Goal: Book appointment/travel/reservation

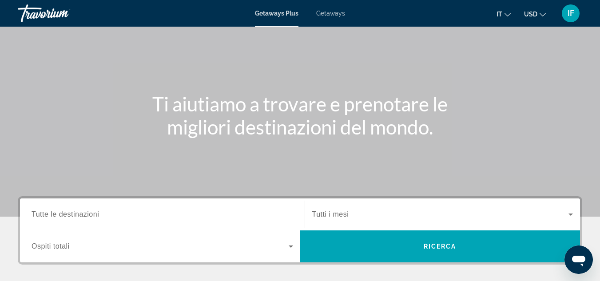
scroll to position [50, 0]
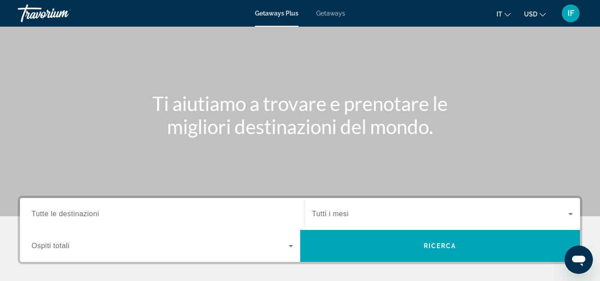
click at [334, 12] on span "Getaways" at bounding box center [330, 13] width 29 height 7
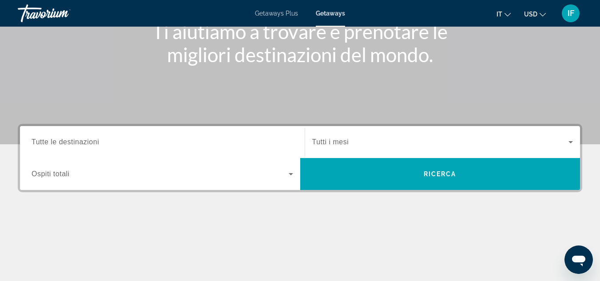
scroll to position [124, 0]
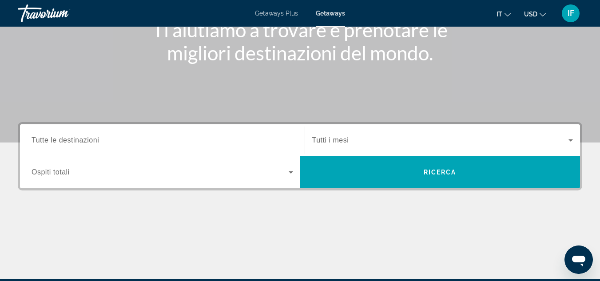
click at [74, 143] on span "Tutte le destinazioni" at bounding box center [65, 140] width 67 height 8
click at [74, 143] on input "Destination Tutte le destinazioni" at bounding box center [163, 140] width 262 height 11
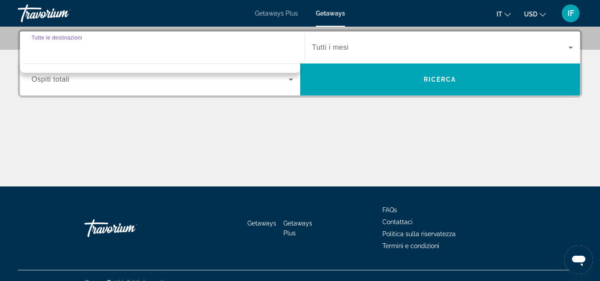
scroll to position [217, 0]
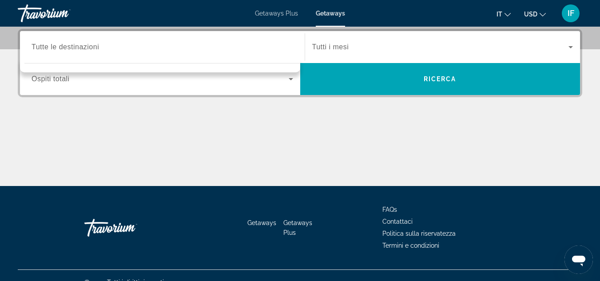
click at [95, 33] on div "Destination Tutte le destinazioni" at bounding box center [162, 47] width 276 height 32
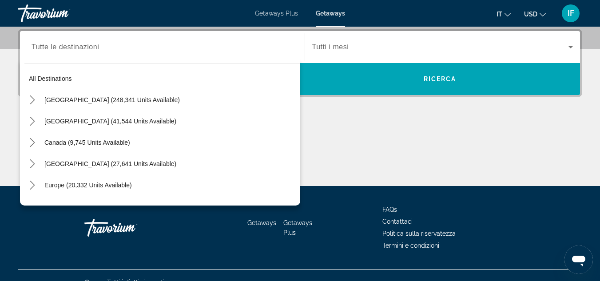
click at [90, 44] on span "Tutte le destinazioni" at bounding box center [65, 47] width 67 height 8
click at [90, 44] on input "Destination Tutte le destinazioni" at bounding box center [163, 47] width 262 height 11
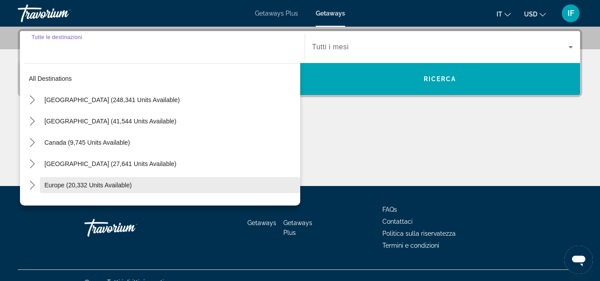
click at [82, 180] on span "Select destination: Europe (20,332 units available)" at bounding box center [170, 185] width 260 height 21
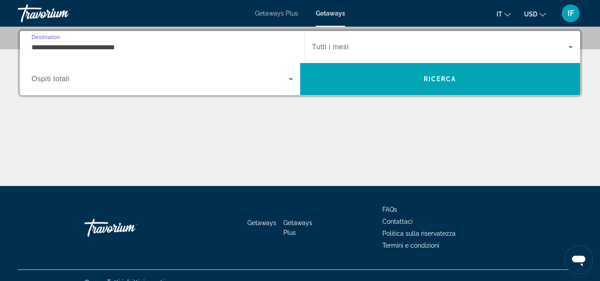
click at [104, 46] on input "**********" at bounding box center [163, 47] width 262 height 11
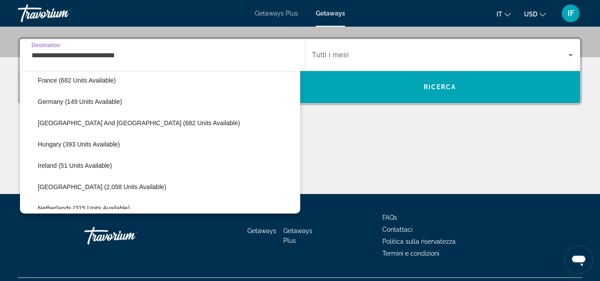
scroll to position [262, 0]
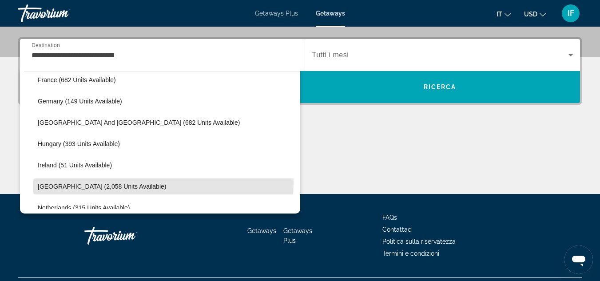
click at [87, 182] on span "Select destination: Italy (2,058 units available)" at bounding box center [166, 186] width 267 height 21
type input "**********"
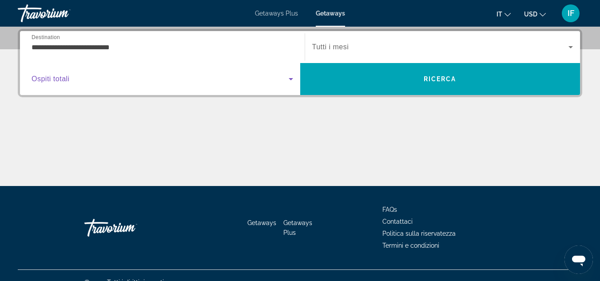
click at [88, 81] on span "Search widget" at bounding box center [160, 79] width 257 height 11
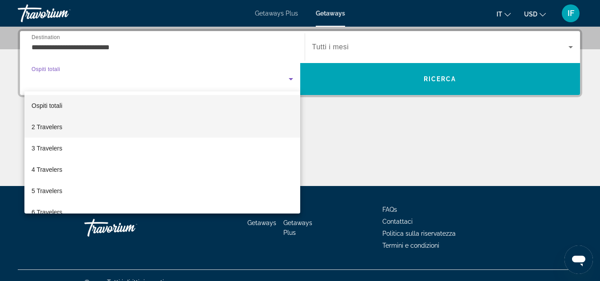
click at [79, 125] on mat-option "2 Travelers" at bounding box center [162, 126] width 276 height 21
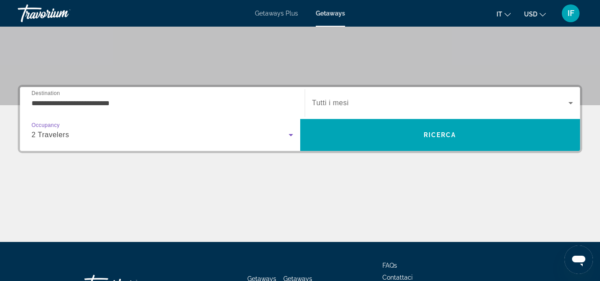
scroll to position [161, 0]
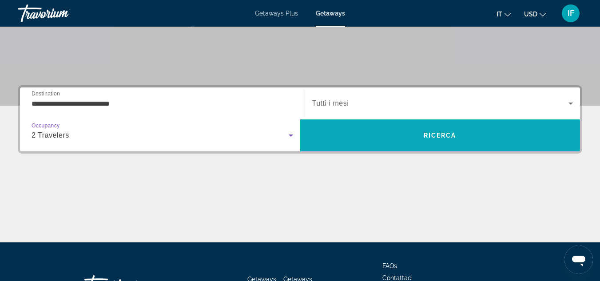
click at [440, 134] on span "Ricerca" at bounding box center [440, 135] width 33 height 7
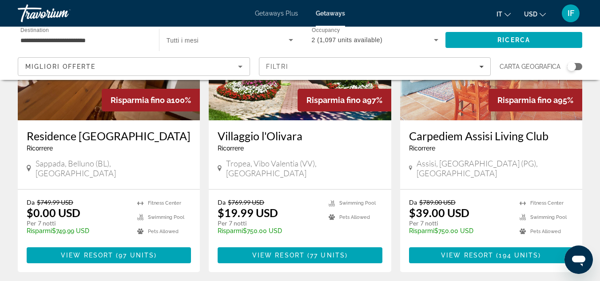
scroll to position [133, 0]
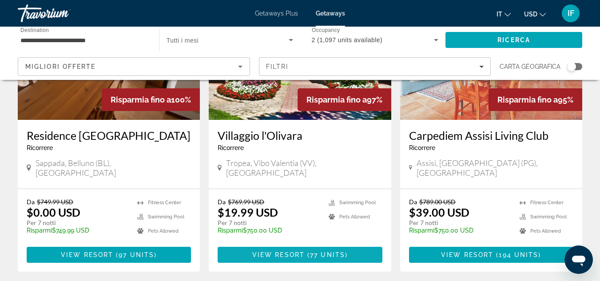
click at [278, 244] on span "Main content" at bounding box center [300, 254] width 164 height 21
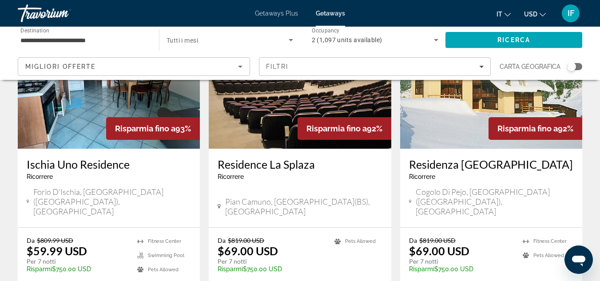
scroll to position [741, 0]
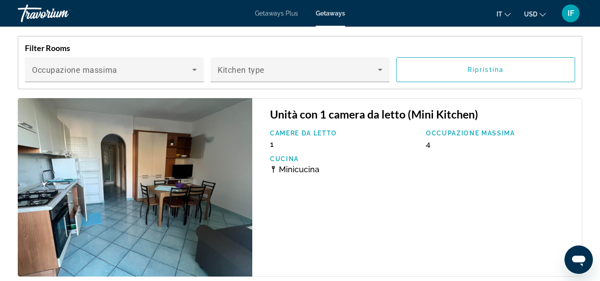
scroll to position [1778, 0]
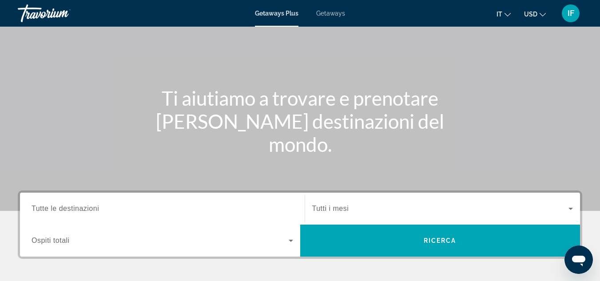
scroll to position [75, 0]
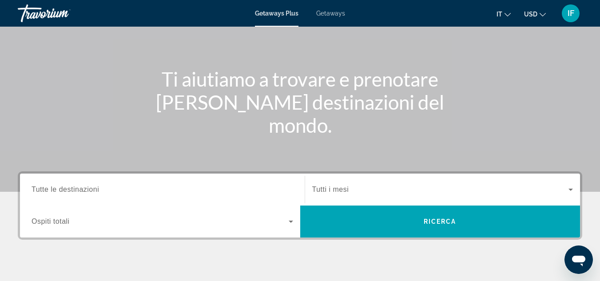
click at [41, 187] on span "Tutte le destinazioni" at bounding box center [65, 190] width 67 height 8
click at [41, 187] on input "Destination Tutte le destinazioni" at bounding box center [163, 190] width 262 height 11
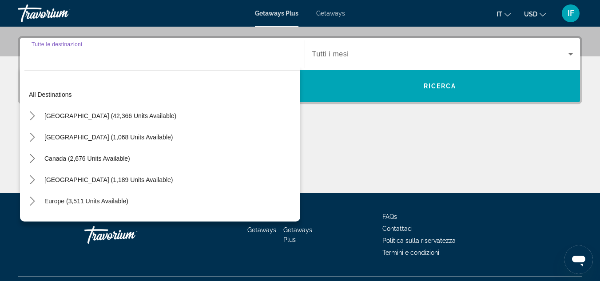
scroll to position [217, 0]
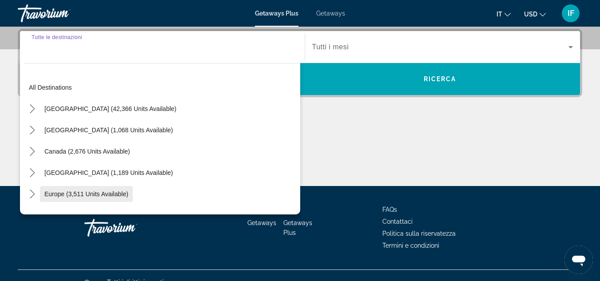
click at [65, 194] on span "Europe (3,511 units available)" at bounding box center [86, 193] width 84 height 7
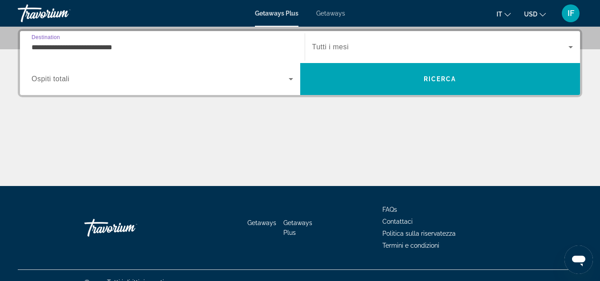
click at [83, 45] on input "**********" at bounding box center [163, 47] width 262 height 11
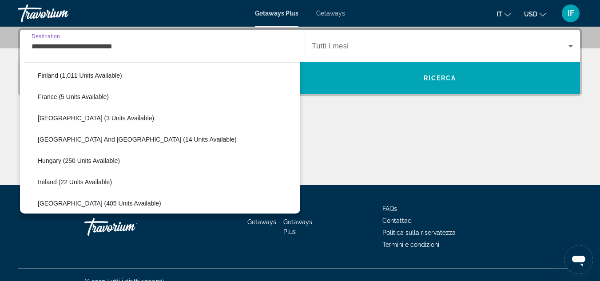
scroll to position [206, 0]
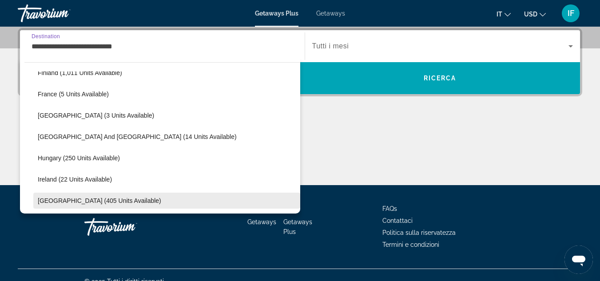
click at [62, 199] on span "[GEOGRAPHIC_DATA] (405 units available)" at bounding box center [99, 200] width 123 height 7
type input "**********"
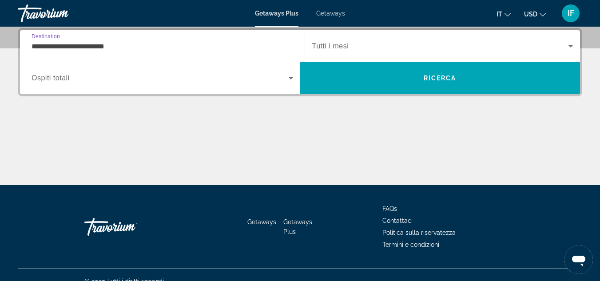
scroll to position [217, 0]
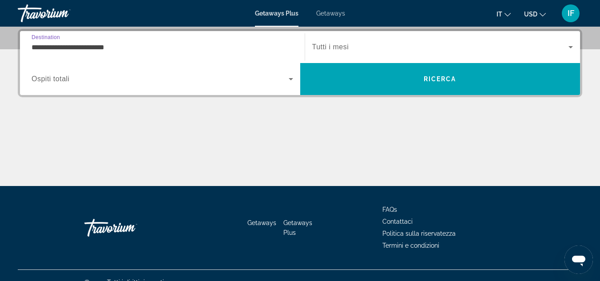
click at [60, 78] on span "Ospiti totali" at bounding box center [51, 79] width 38 height 8
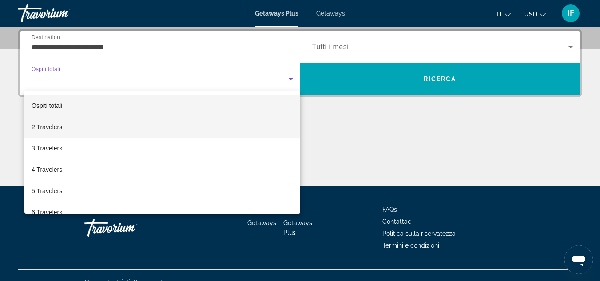
click at [60, 127] on span "2 Travelers" at bounding box center [47, 127] width 31 height 11
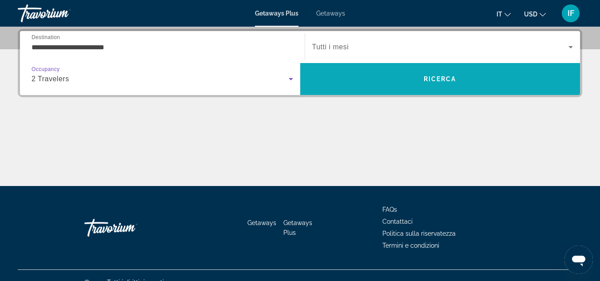
click at [377, 70] on span "Search" at bounding box center [440, 78] width 280 height 21
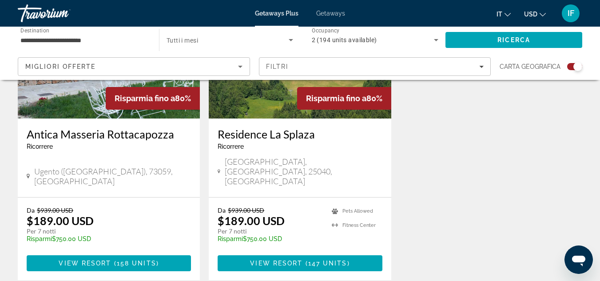
scroll to position [410, 0]
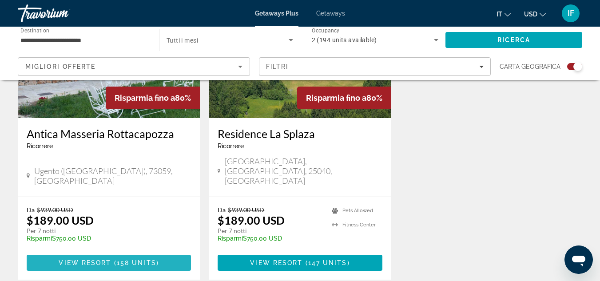
click at [78, 259] on span "View Resort" at bounding box center [85, 262] width 52 height 7
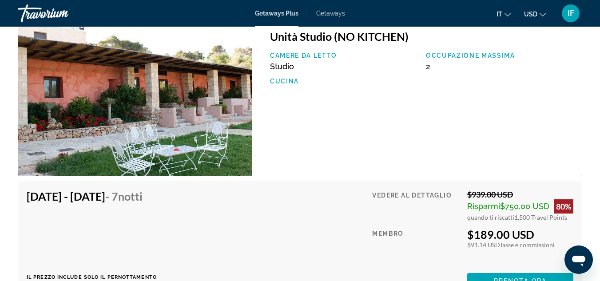
scroll to position [1555, 0]
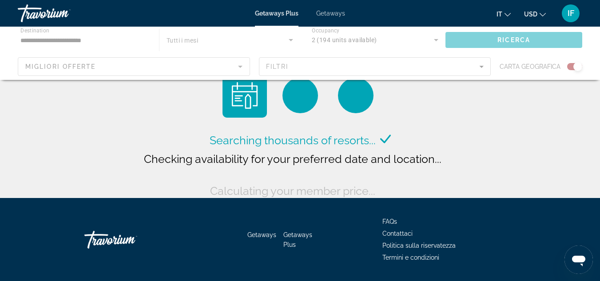
click at [322, 15] on span "Getaways" at bounding box center [330, 13] width 29 height 7
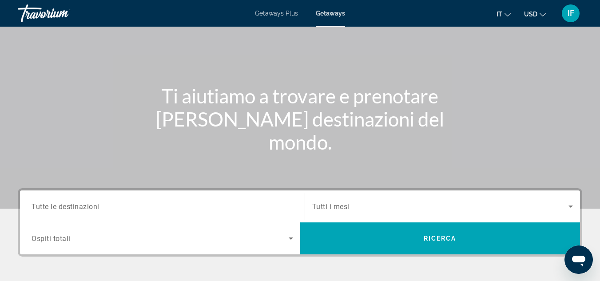
scroll to position [60, 0]
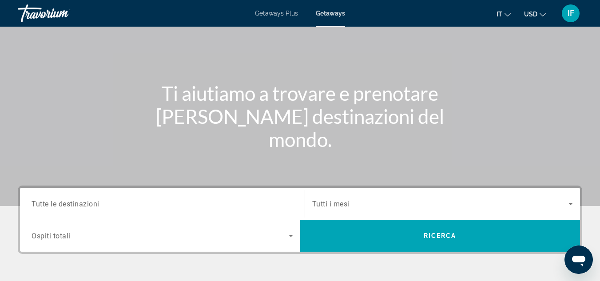
click at [102, 199] on input "Destination Tutte le destinazioni" at bounding box center [163, 204] width 262 height 11
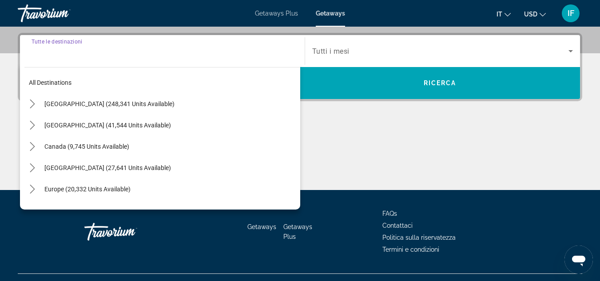
scroll to position [217, 0]
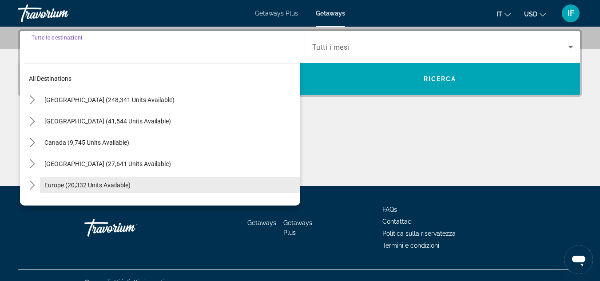
click at [95, 180] on span "Select destination: Europe (20,332 units available)" at bounding box center [170, 185] width 260 height 21
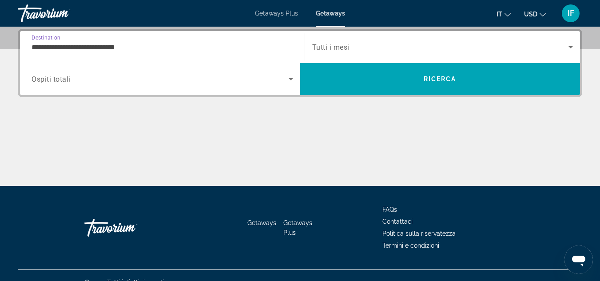
click at [80, 46] on input "**********" at bounding box center [163, 47] width 262 height 11
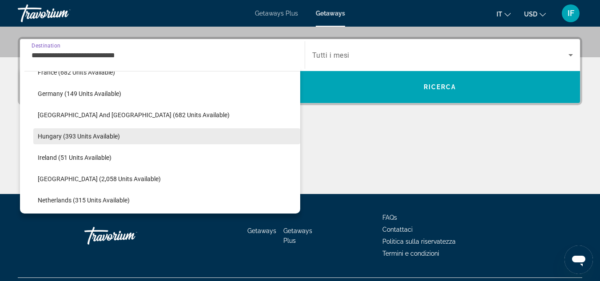
scroll to position [271, 0]
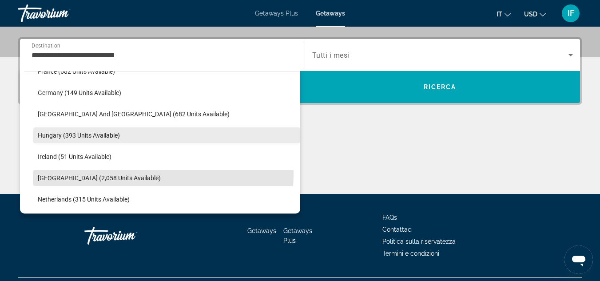
click at [85, 173] on span "Select destination: Italy (2,058 units available)" at bounding box center [166, 177] width 267 height 21
type input "**********"
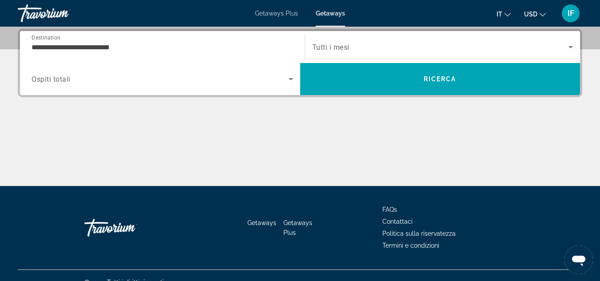
click at [85, 173] on div "Main content" at bounding box center [300, 152] width 564 height 67
click at [60, 77] on span "Ospiti totali" at bounding box center [51, 79] width 39 height 8
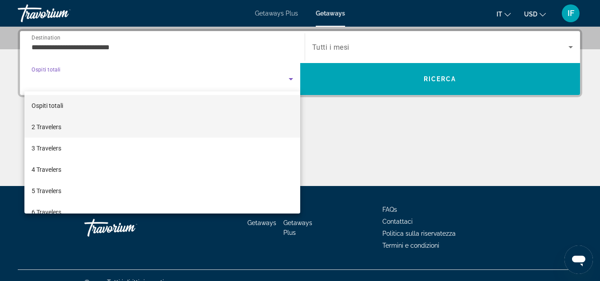
click at [62, 131] on mat-option "2 Travelers" at bounding box center [162, 126] width 276 height 21
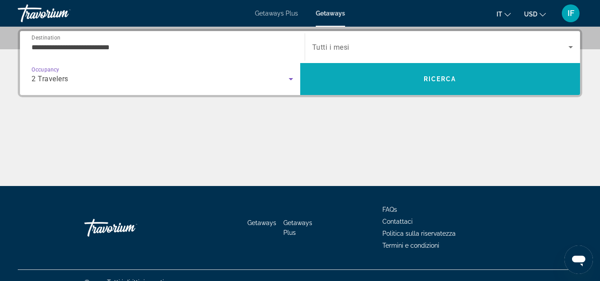
click at [353, 78] on span "Search" at bounding box center [440, 78] width 280 height 21
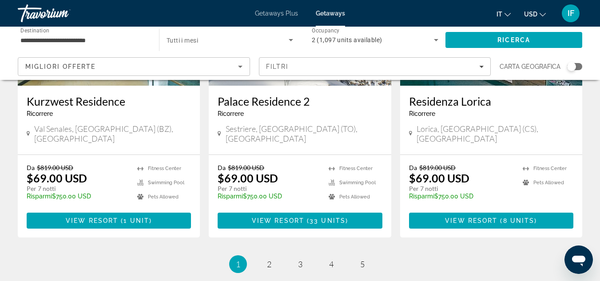
scroll to position [1126, 0]
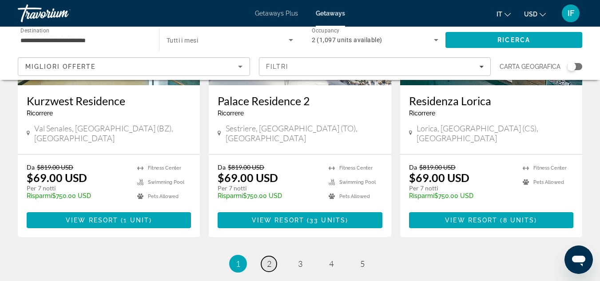
click at [267, 259] on span "2" at bounding box center [269, 264] width 4 height 10
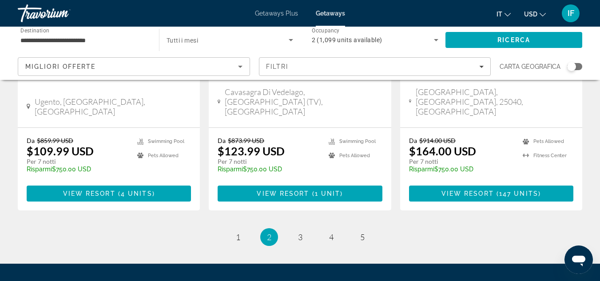
scroll to position [1177, 0]
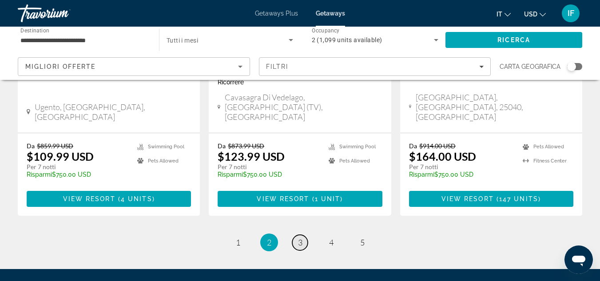
click at [302, 238] on span "3" at bounding box center [300, 243] width 4 height 10
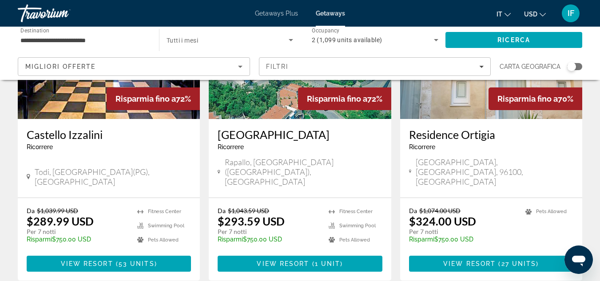
scroll to position [784, 0]
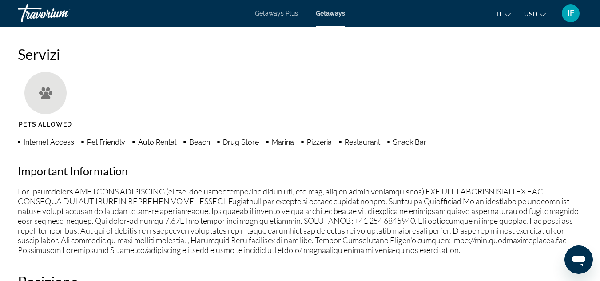
scroll to position [814, 0]
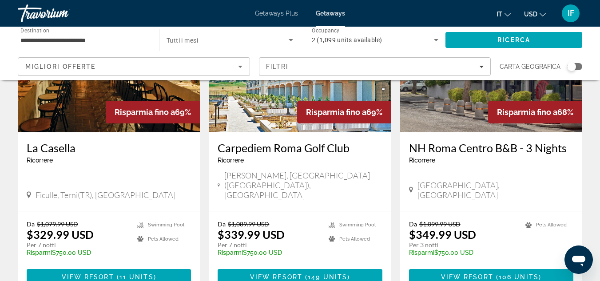
scroll to position [1182, 0]
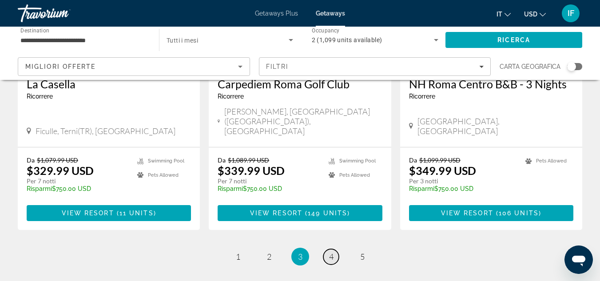
click at [333, 252] on span "4" at bounding box center [331, 257] width 4 height 10
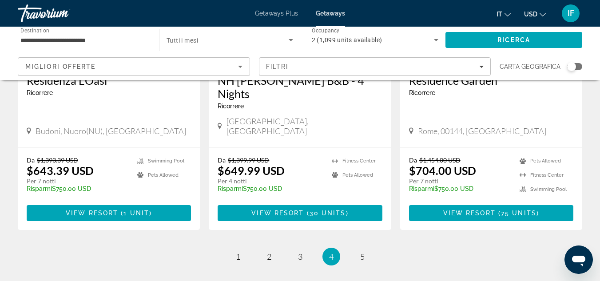
scroll to position [1156, 0]
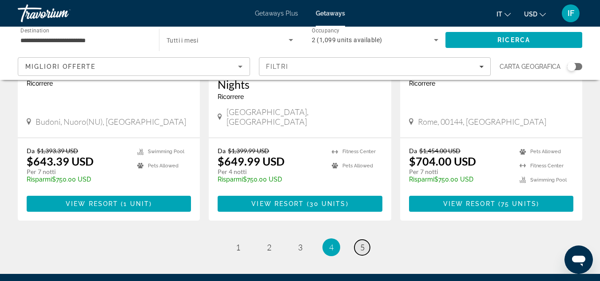
click at [362, 242] on span "5" at bounding box center [362, 247] width 4 height 10
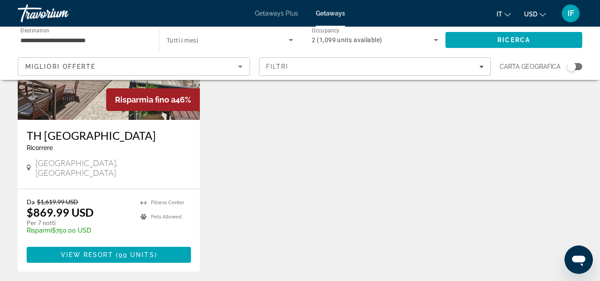
scroll to position [135, 0]
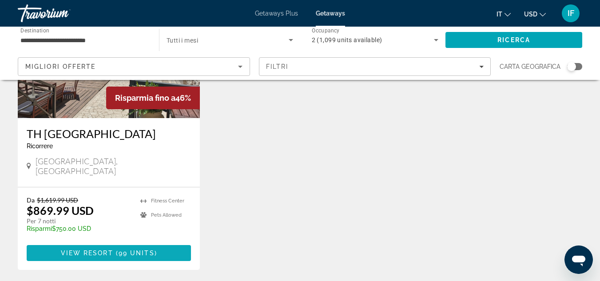
click at [119, 247] on span "Main content" at bounding box center [109, 252] width 164 height 21
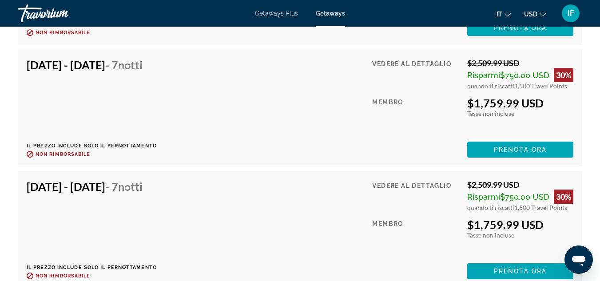
scroll to position [4395, 0]
